Goal: Navigation & Orientation: Find specific page/section

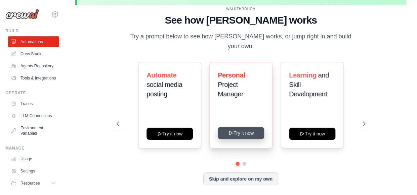
scroll to position [30, 0]
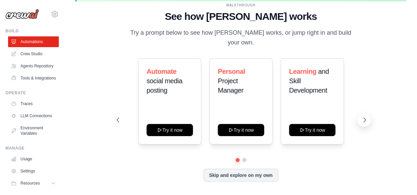
click at [363, 116] on icon at bounding box center [364, 119] width 7 height 7
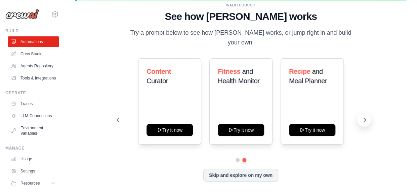
click at [363, 116] on icon at bounding box center [364, 119] width 7 height 7
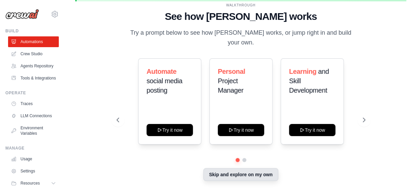
click at [260, 173] on button "Skip and explore on my own" at bounding box center [240, 174] width 75 height 13
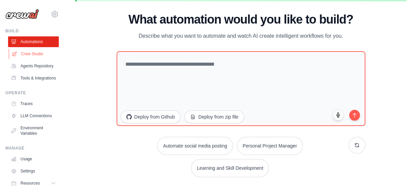
click at [32, 56] on link "Crew Studio" at bounding box center [34, 53] width 51 height 11
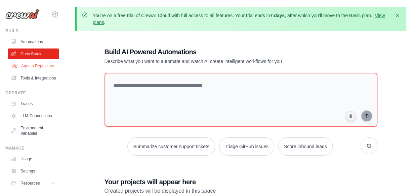
click at [29, 66] on link "Agents Repository" at bounding box center [34, 65] width 51 height 11
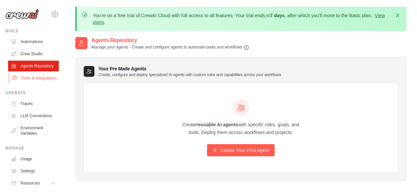
click at [28, 83] on link "Tools & Integrations" at bounding box center [34, 78] width 51 height 11
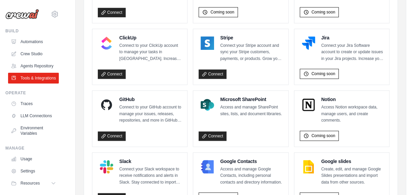
scroll to position [396, 0]
